Goal: Task Accomplishment & Management: Manage account settings

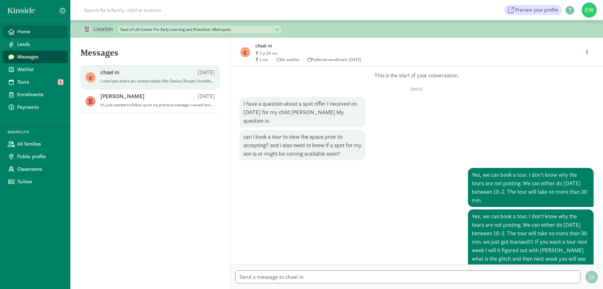
click at [37, 30] on span "Home" at bounding box center [40, 32] width 46 height 8
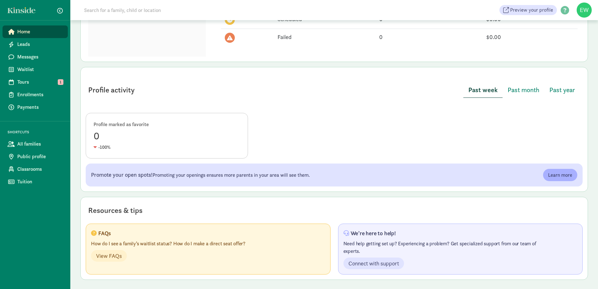
scroll to position [272, 0]
click at [41, 87] on link "Tours 1" at bounding box center [35, 82] width 65 height 13
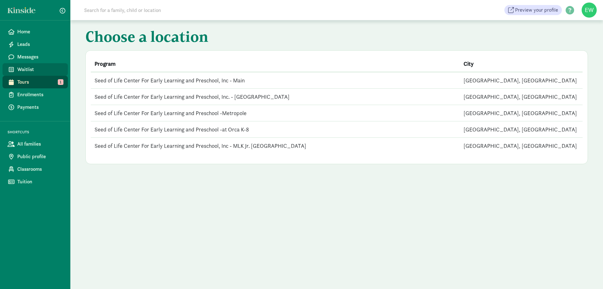
click at [40, 68] on span "Waitlist" at bounding box center [40, 70] width 46 height 8
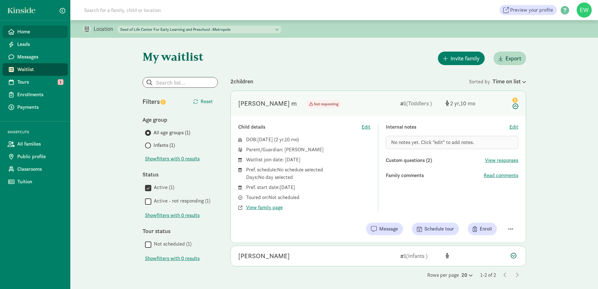
click at [19, 29] on span "Home" at bounding box center [40, 32] width 46 height 8
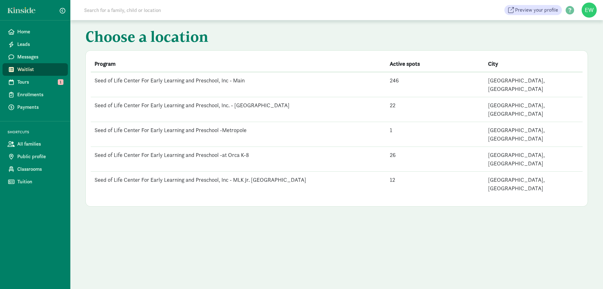
click at [398, 78] on td "246" at bounding box center [435, 84] width 98 height 25
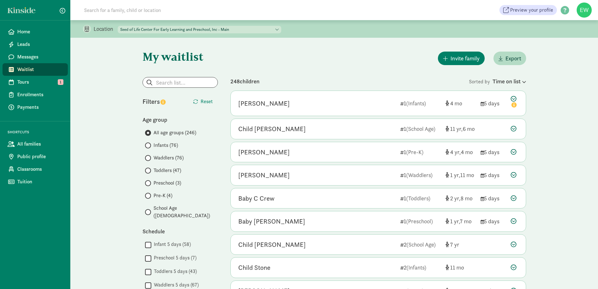
click at [27, 67] on span "Waitlist" at bounding box center [40, 70] width 46 height 8
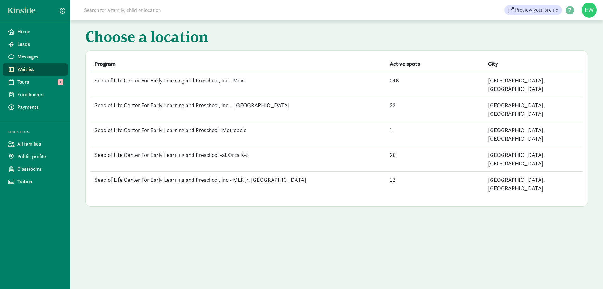
click at [215, 76] on td "Seed of Life Center For Early Learning and Preschool, Inc - Main" at bounding box center [238, 84] width 295 height 25
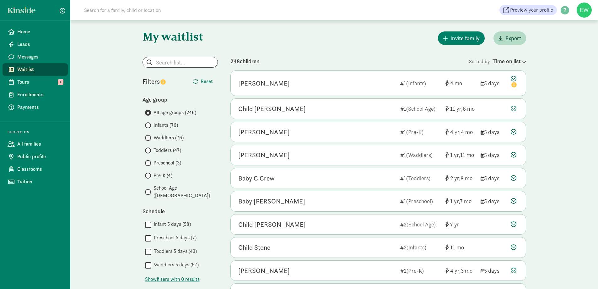
scroll to position [31, 0]
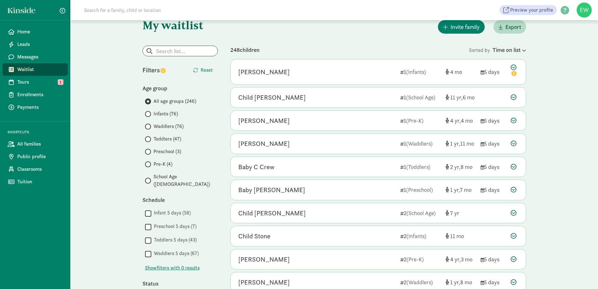
click at [151, 112] on span at bounding box center [148, 114] width 6 height 6
click at [149, 112] on input "Infants (76)" at bounding box center [147, 114] width 4 height 4
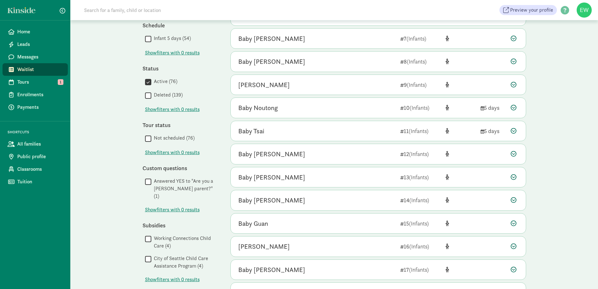
scroll to position [71, 0]
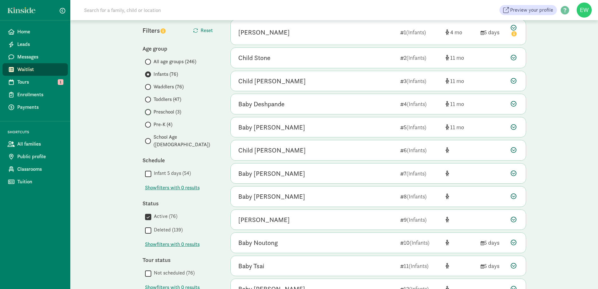
click at [149, 111] on input "Preschool (3)" at bounding box center [147, 112] width 4 height 4
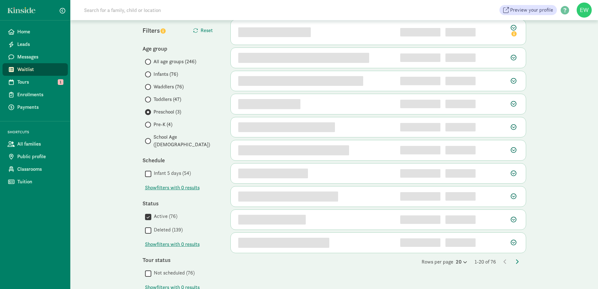
scroll to position [0, 0]
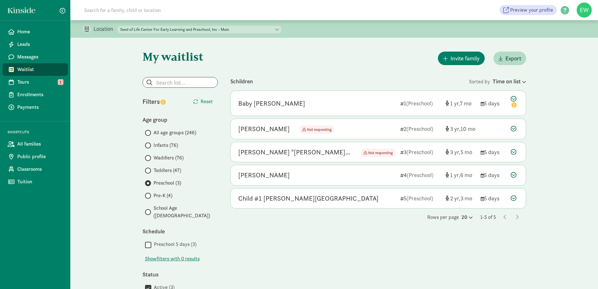
click at [150, 210] on span at bounding box center [148, 212] width 6 height 6
click at [149, 210] on input "School Age (40)" at bounding box center [147, 212] width 4 height 4
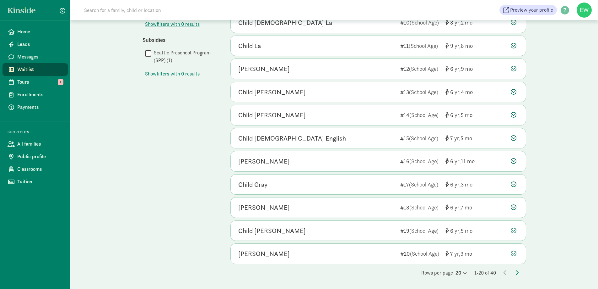
scroll to position [71, 0]
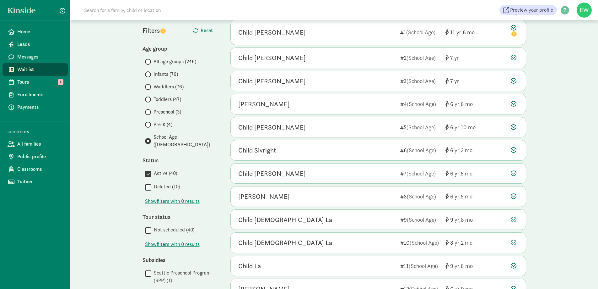
click at [152, 114] on label "Preschool (3)" at bounding box center [181, 112] width 73 height 8
click at [149, 114] on input "Preschool (3)" at bounding box center [147, 112] width 4 height 4
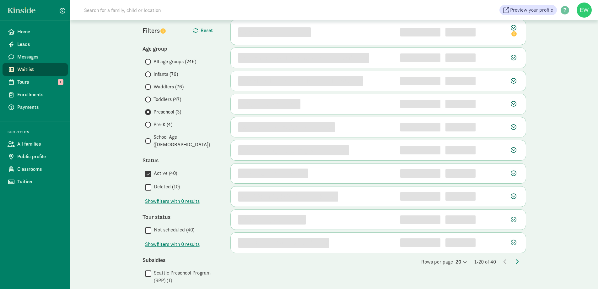
scroll to position [0, 0]
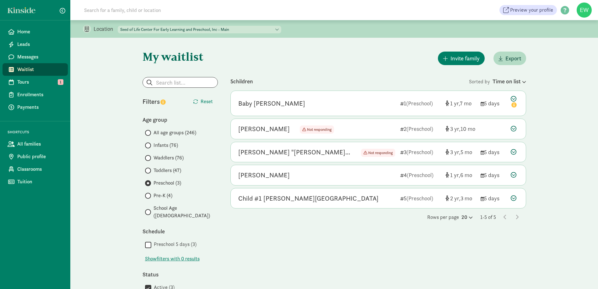
click at [183, 29] on select "Seed of Life Center For Early Learning and Preschool, Inc - Main Seed of Life C…" at bounding box center [200, 30] width 164 height 8
click at [118, 26] on select "Seed of Life Center For Early Learning and Preschool, Inc - Main Seed of Life C…" at bounding box center [200, 30] width 164 height 8
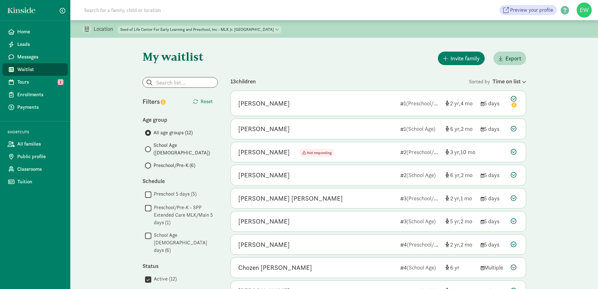
click at [149, 163] on input "Preschool/Pre-K (6)" at bounding box center [147, 165] width 4 height 4
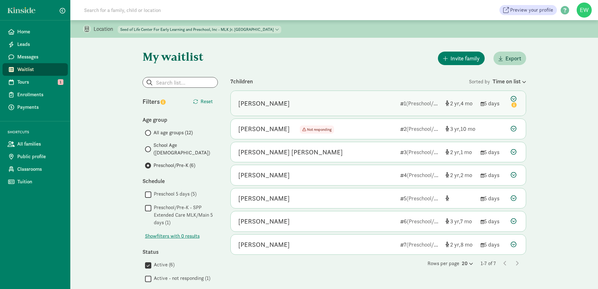
click at [440, 103] on span "(Preschool/Pre-K)" at bounding box center [428, 103] width 43 height 7
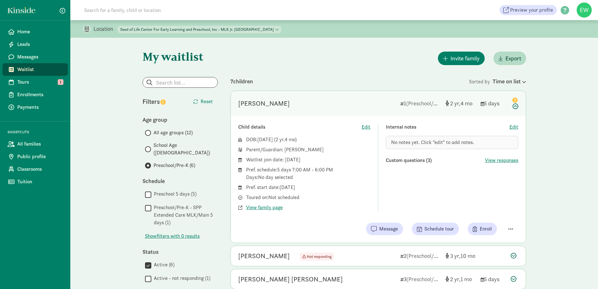
click at [320, 66] on div "My waitlist Invite family Export Show filters Preschool/Pre-K Reset Filters Res…" at bounding box center [334, 249] width 409 height 423
click at [255, 106] on div "Elena Lopez-Steiner" at bounding box center [264, 103] width 52 height 10
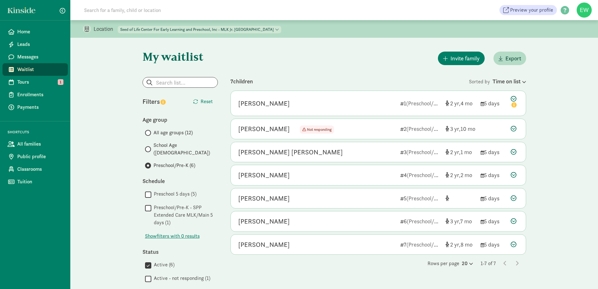
click at [193, 32] on select "Seed of Life Center For Early Learning and Preschool, Inc - Main Seed of Life C…" at bounding box center [200, 30] width 164 height 8
select select "84698"
click at [118, 26] on select "Seed of Life Center For Early Learning and Preschool, Inc - Main Seed of Life C…" at bounding box center [200, 30] width 164 height 8
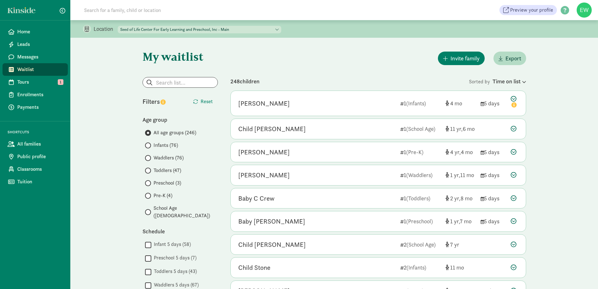
click at [172, 209] on span "School Age (40)" at bounding box center [186, 211] width 64 height 15
click at [149, 210] on input "School Age (40)" at bounding box center [147, 212] width 4 height 4
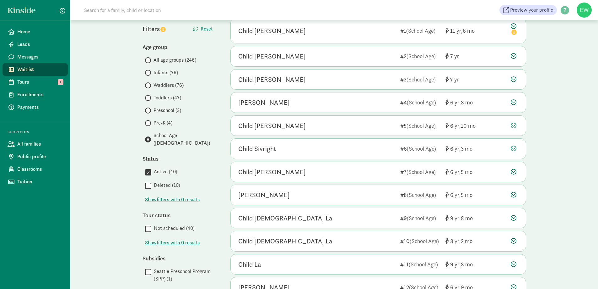
scroll to position [71, 0]
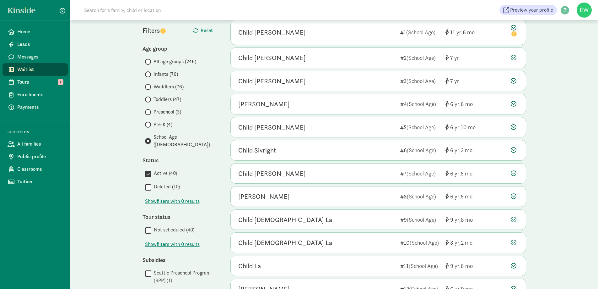
click at [171, 110] on span "Preschool (3)" at bounding box center [168, 112] width 28 height 8
click at [149, 110] on input "Preschool (3)" at bounding box center [147, 112] width 4 height 4
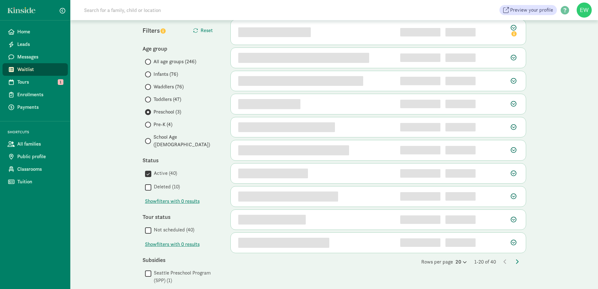
scroll to position [0, 0]
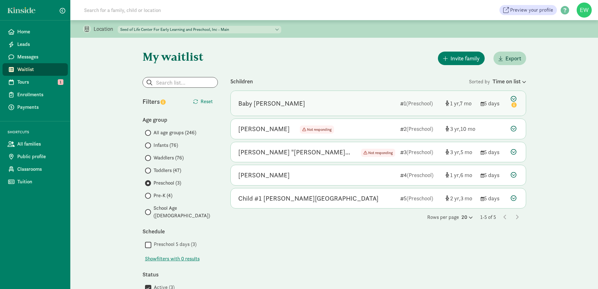
click at [327, 109] on div "Baby Russell 1 (Preschool) 1 7 5 days" at bounding box center [378, 103] width 295 height 25
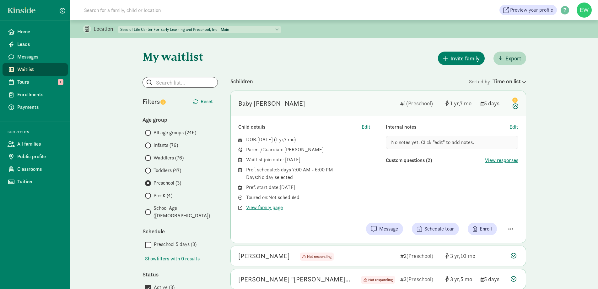
click at [275, 84] on div "5 children" at bounding box center [350, 81] width 239 height 8
click at [254, 100] on div "Baby Russell" at bounding box center [271, 103] width 67 height 10
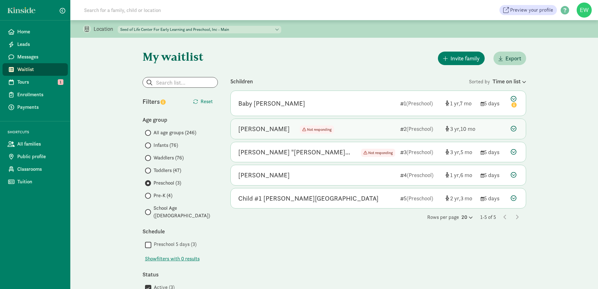
click at [248, 134] on div "Oscar Kortum Not responding Not responding 2 (Preschool) 3 10" at bounding box center [378, 129] width 295 height 20
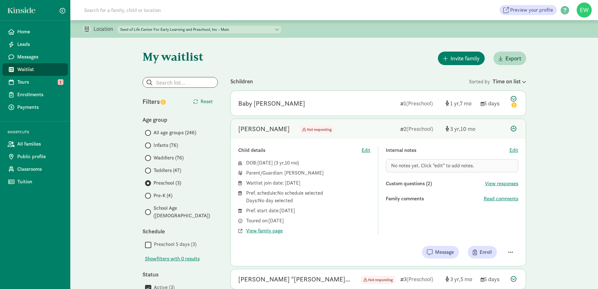
click at [249, 124] on div "Oscar Kortum" at bounding box center [264, 129] width 52 height 10
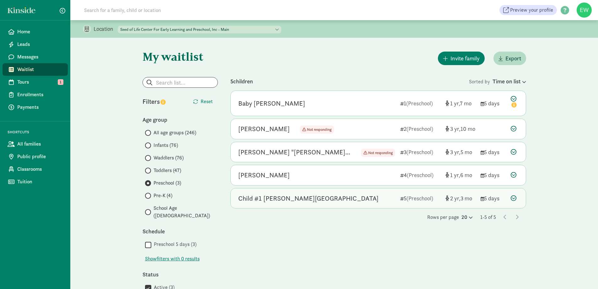
click at [309, 200] on div "Child #1 BOSCOLO-HIGHTOWER" at bounding box center [308, 198] width 140 height 10
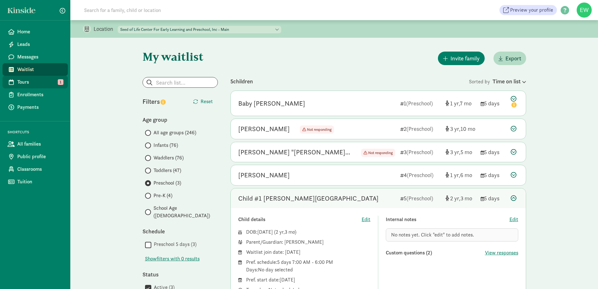
click at [51, 81] on span "Tours" at bounding box center [40, 82] width 46 height 8
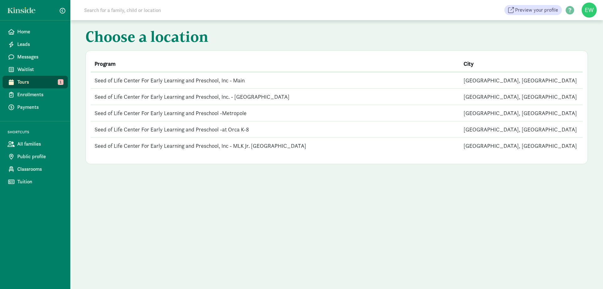
drag, startPoint x: 596, startPoint y: 0, endPoint x: 542, endPoint y: -15, distance: 56.7
